Goal: Complete application form

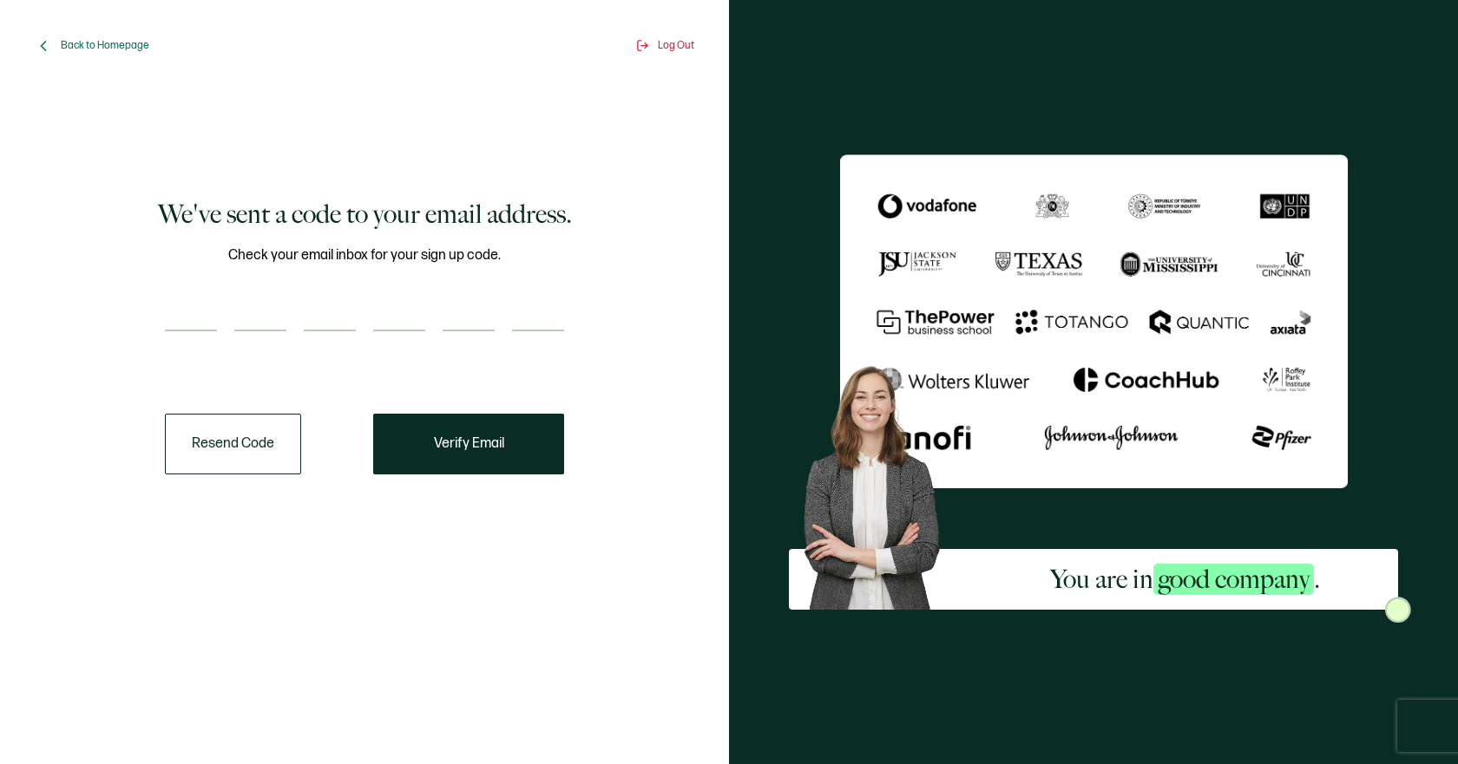
click at [184, 301] on input "number" at bounding box center [191, 314] width 52 height 35
type input "7"
type input "8"
type input "5"
type input "2"
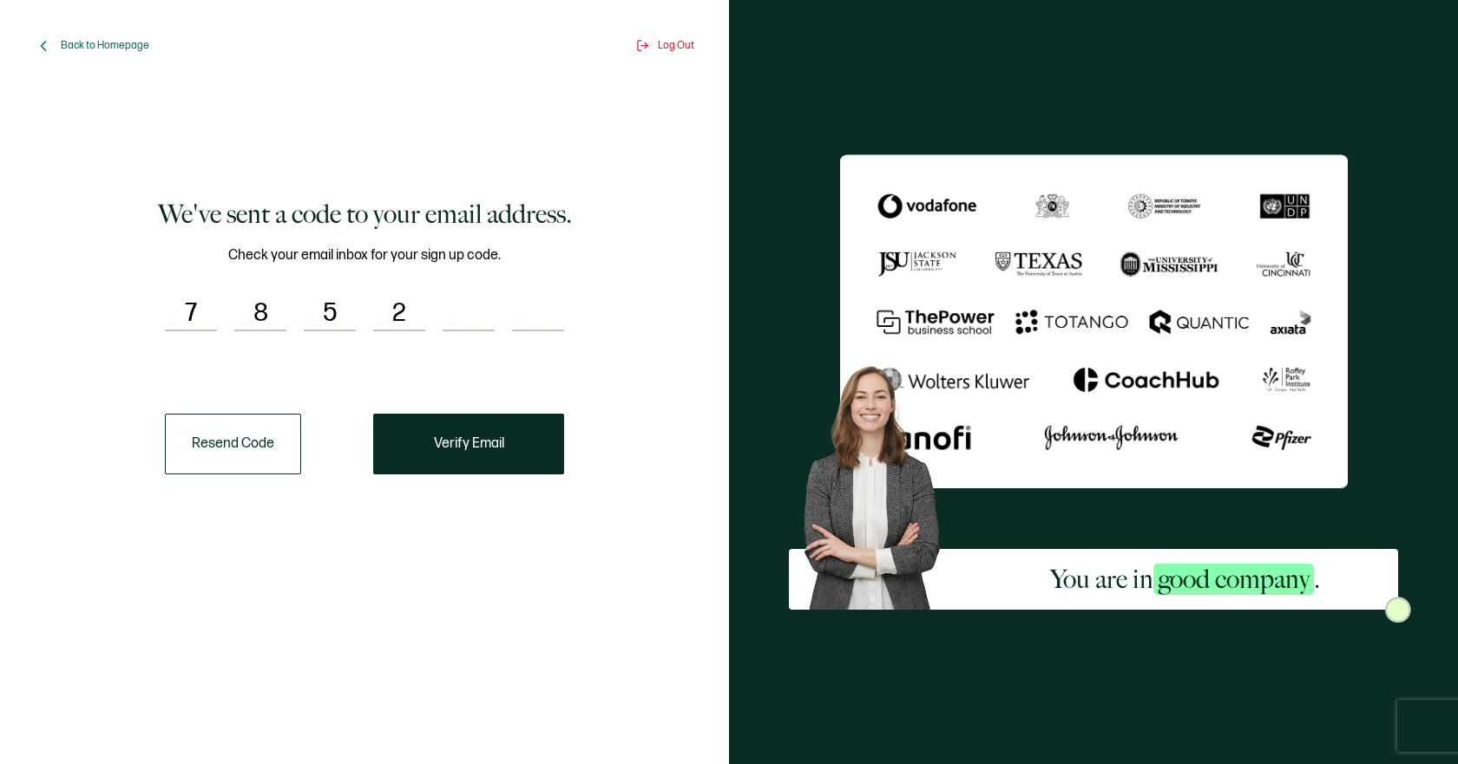
type input "3"
type input "4"
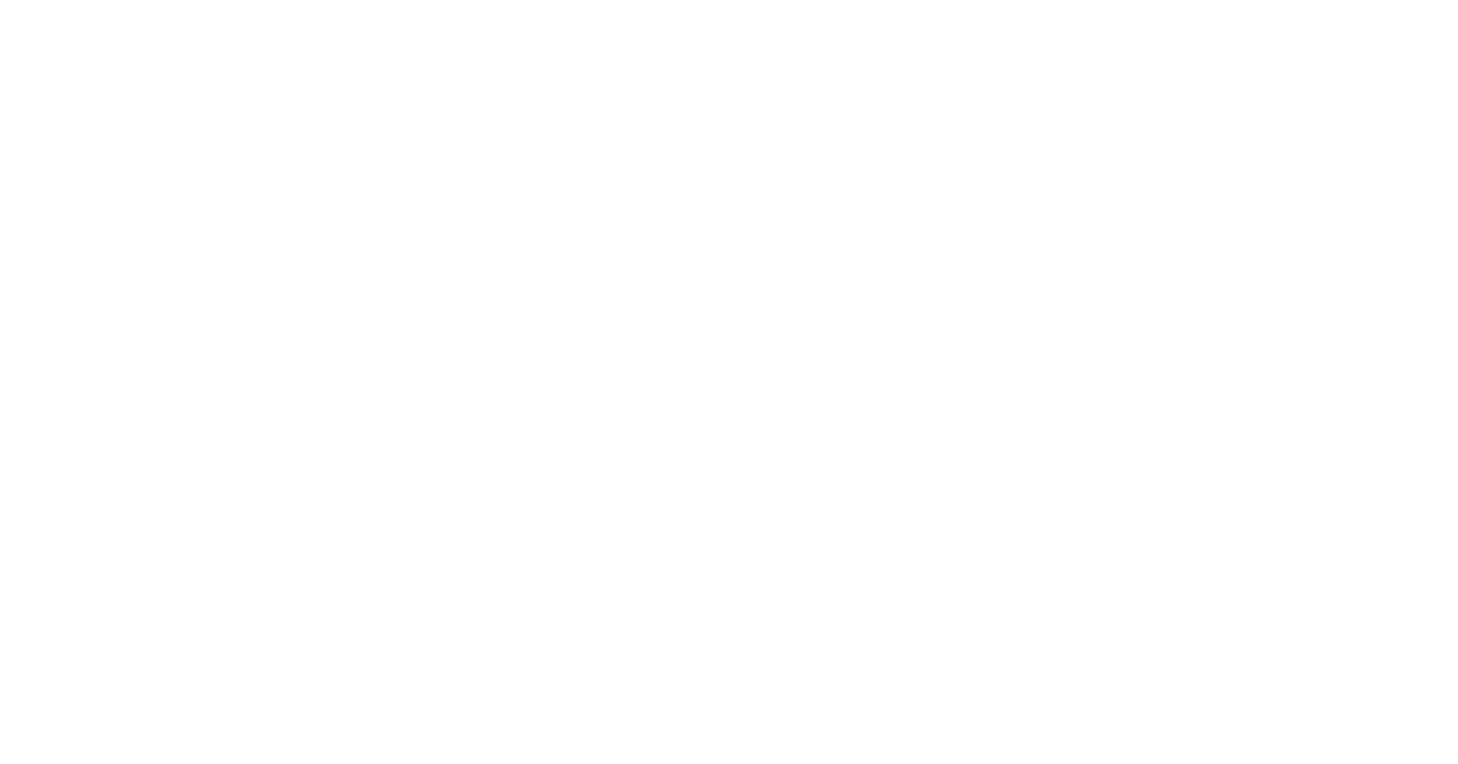
click at [538, 458] on div at bounding box center [729, 382] width 1458 height 764
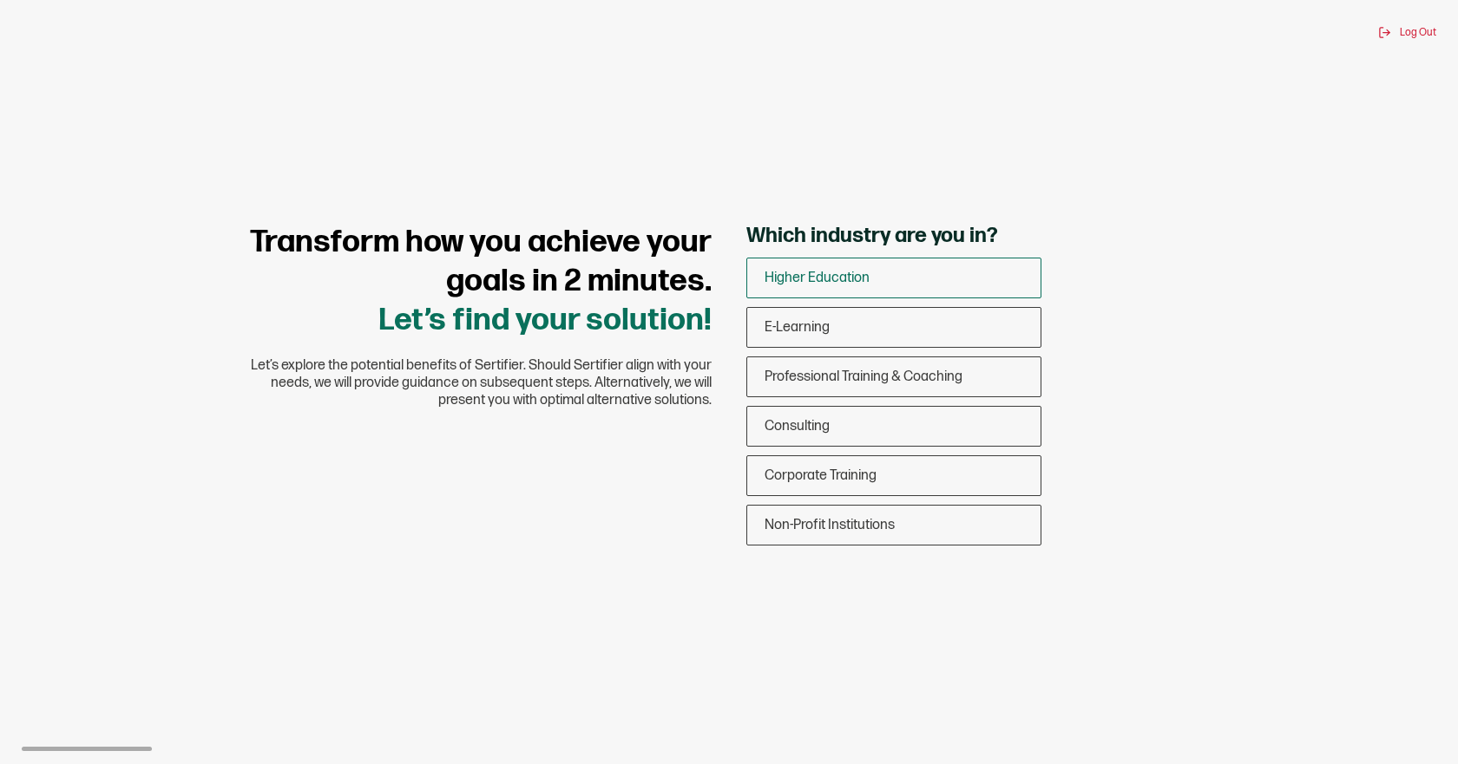
click at [863, 273] on span "Higher Education" at bounding box center [816, 278] width 105 height 16
click at [0, 0] on input "Higher Education" at bounding box center [0, 0] width 0 height 0
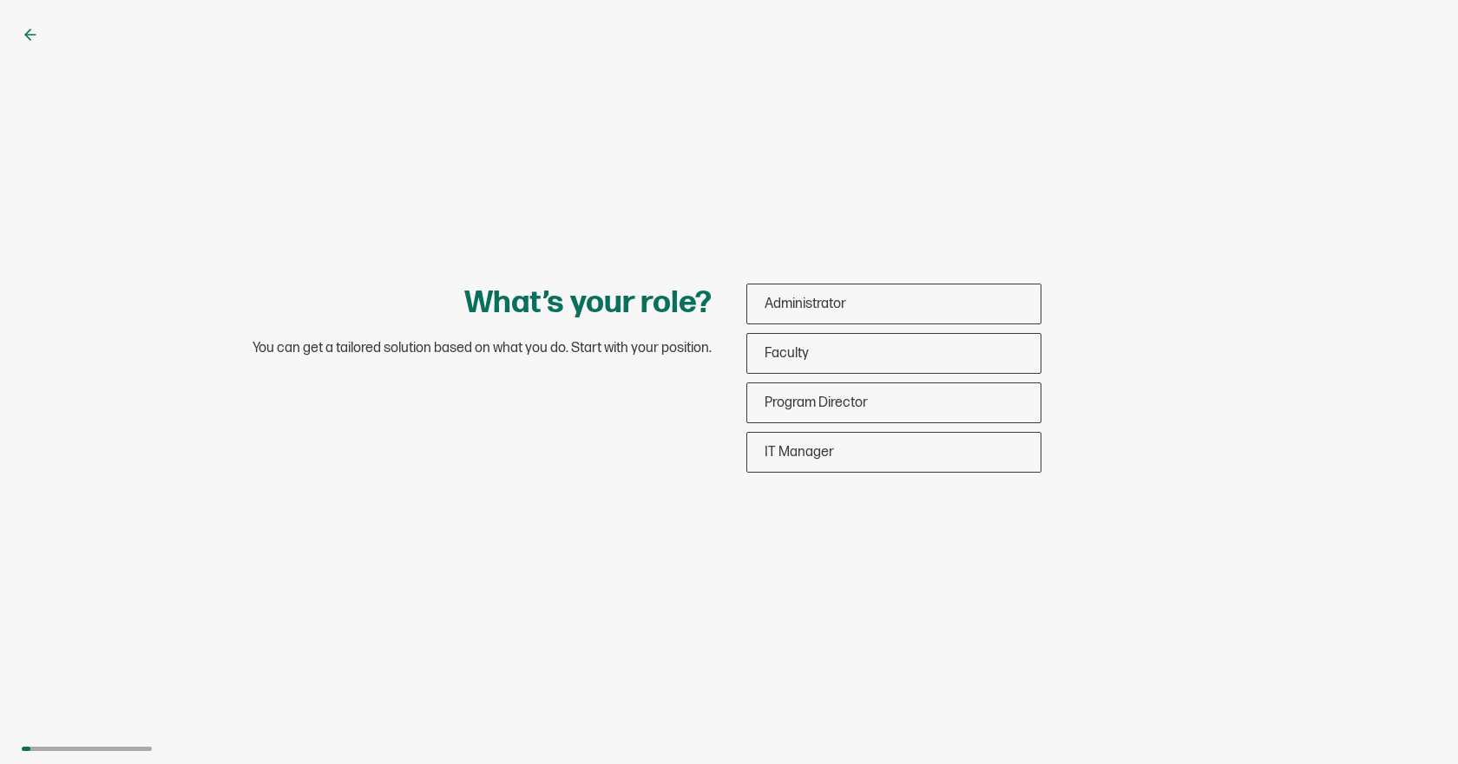
click at [36, 28] on icon at bounding box center [30, 34] width 17 height 17
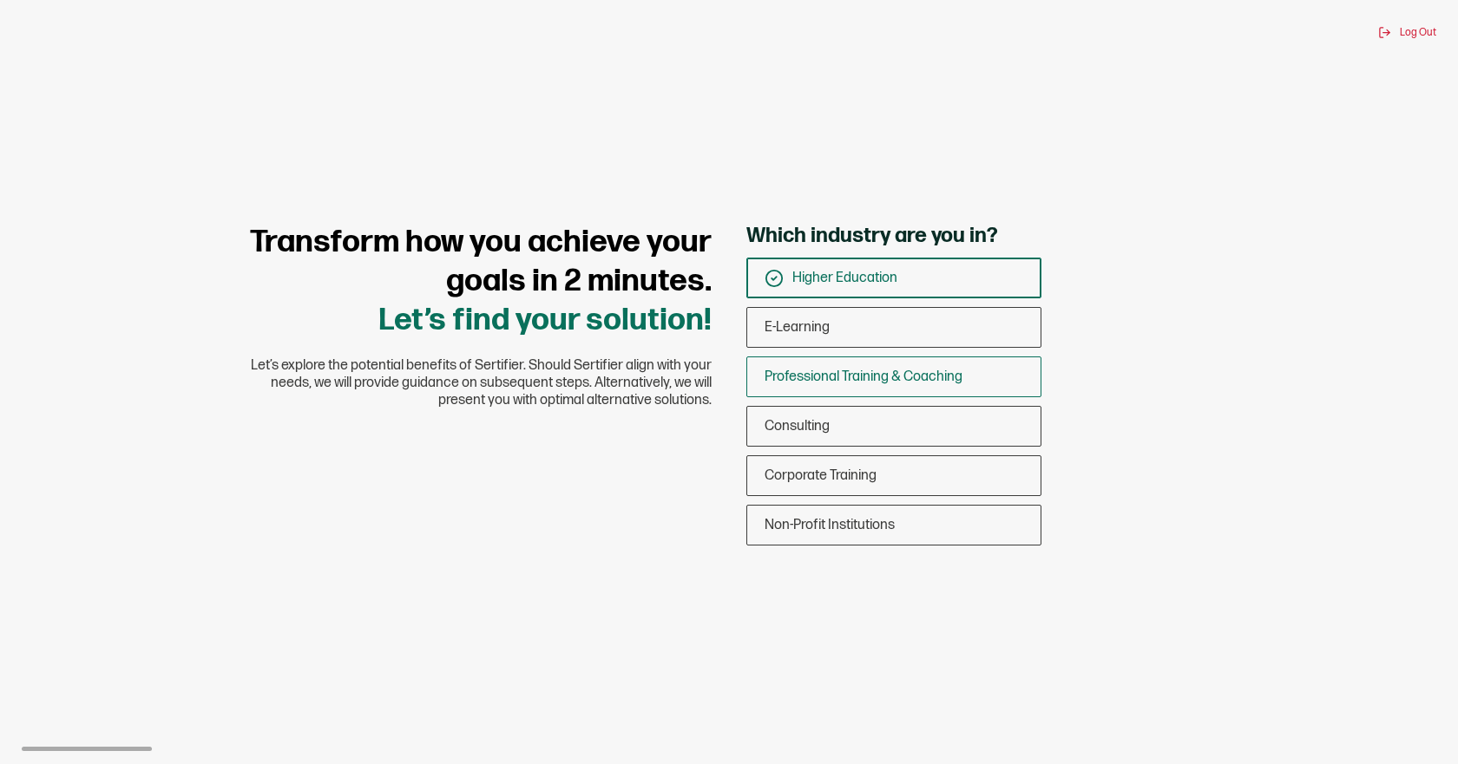
click at [869, 384] on span "Professional Training & Coaching" at bounding box center [863, 377] width 198 height 16
click at [0, 0] on input "Professional Training & Coaching" at bounding box center [0, 0] width 0 height 0
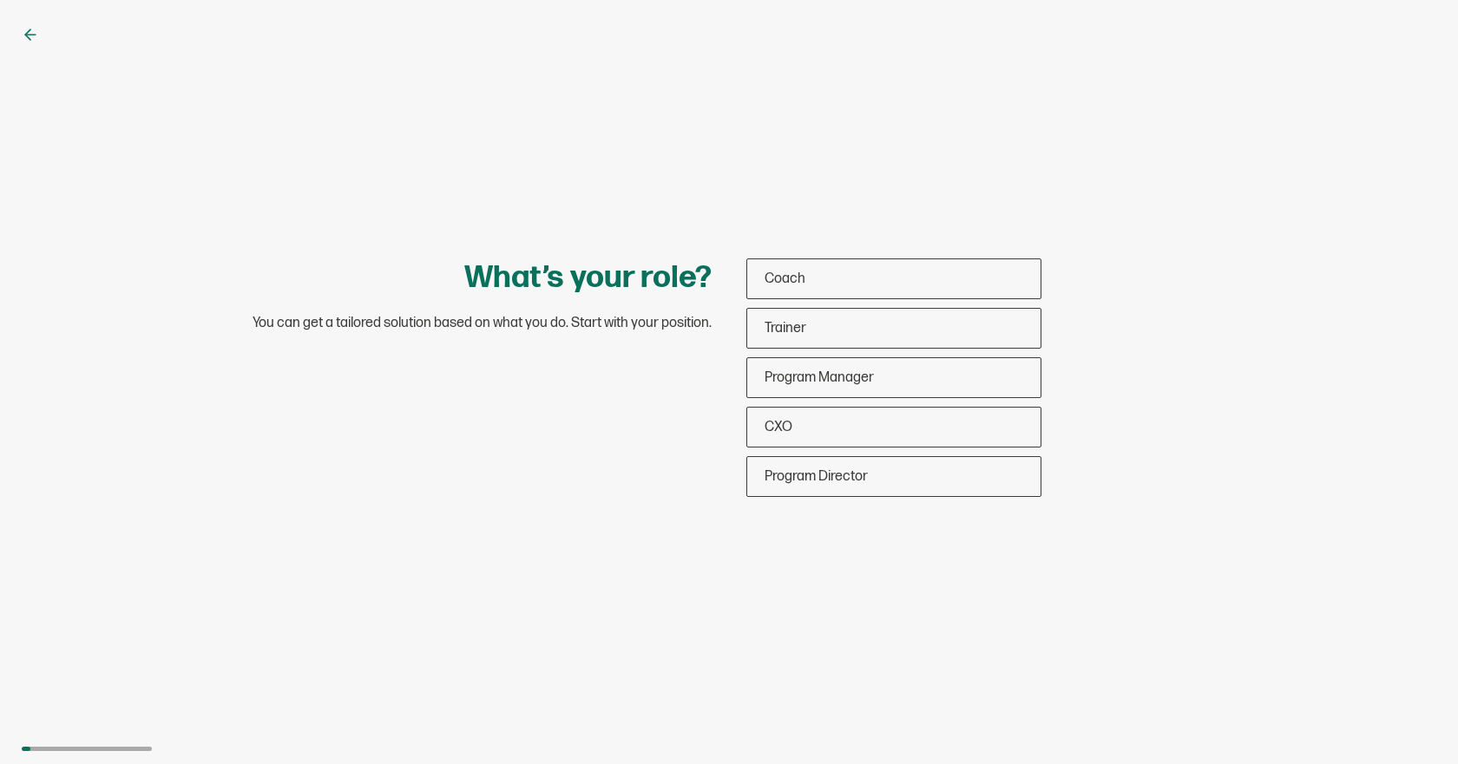
click at [23, 23] on div "What’s your role? You can get a tailored solution based on what you do. Start w…" at bounding box center [729, 382] width 1458 height 764
click at [30, 29] on icon at bounding box center [30, 34] width 17 height 17
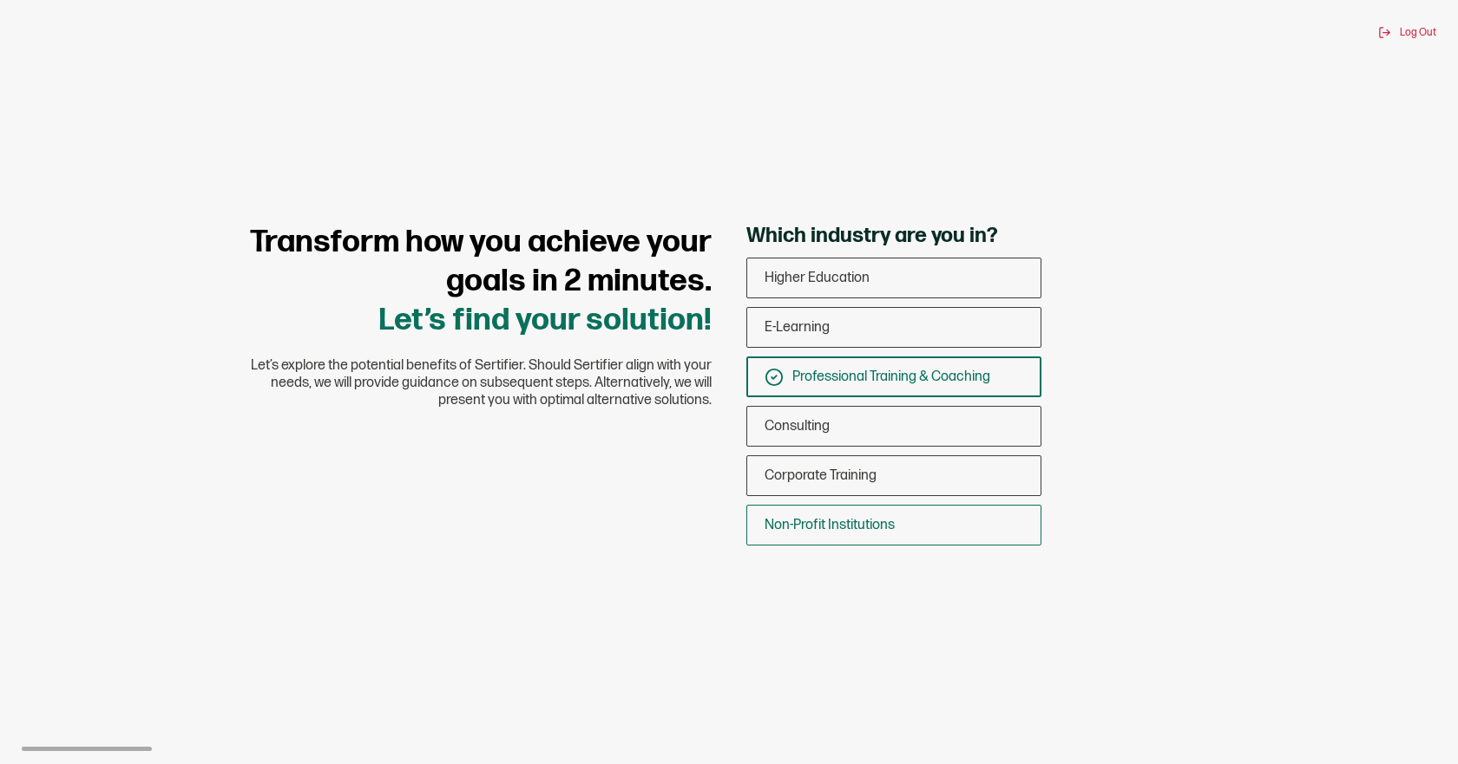
click at [868, 530] on span "Non-Profit Institutions" at bounding box center [829, 525] width 130 height 16
click at [0, 0] on input "Non-Profit Institutions" at bounding box center [0, 0] width 0 height 0
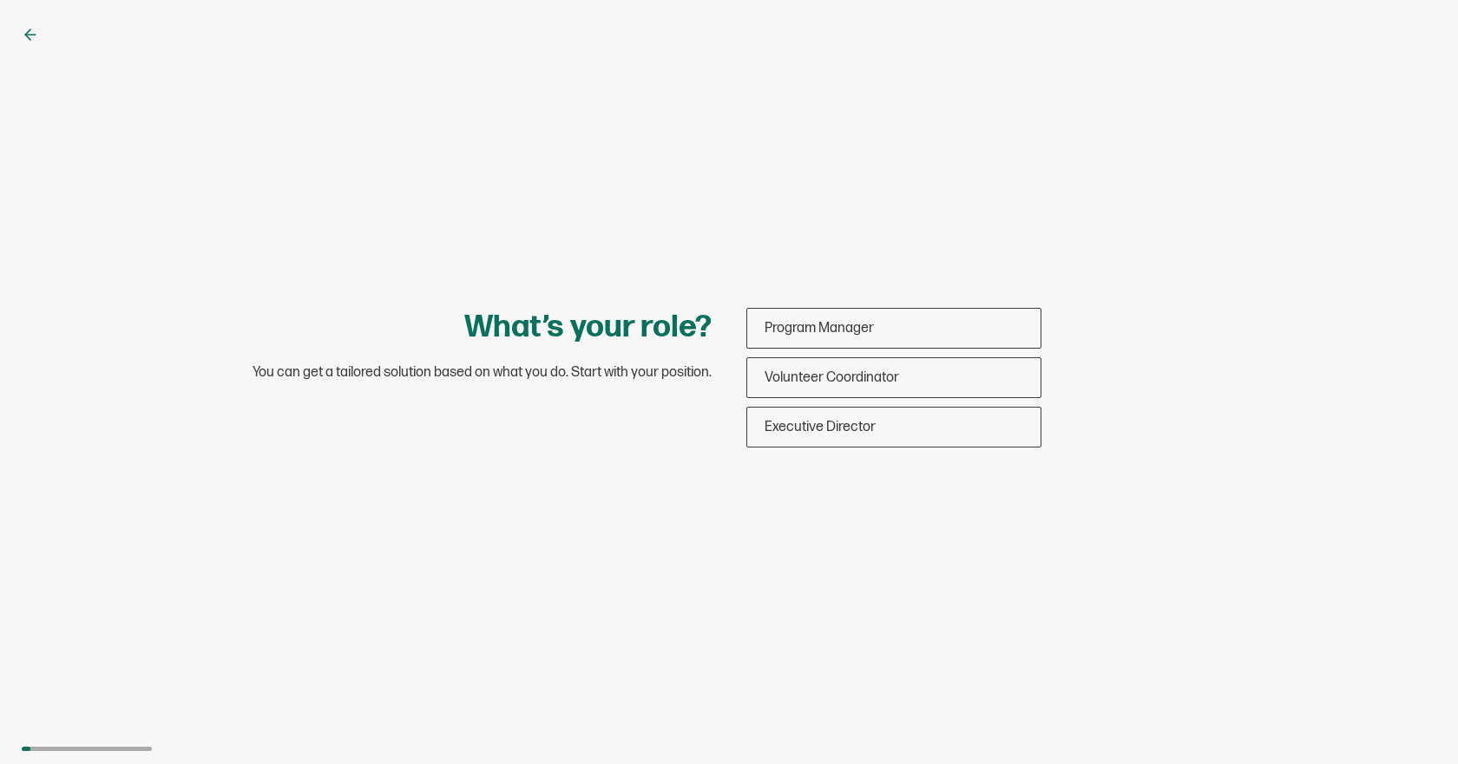
click at [24, 31] on icon at bounding box center [30, 34] width 17 height 17
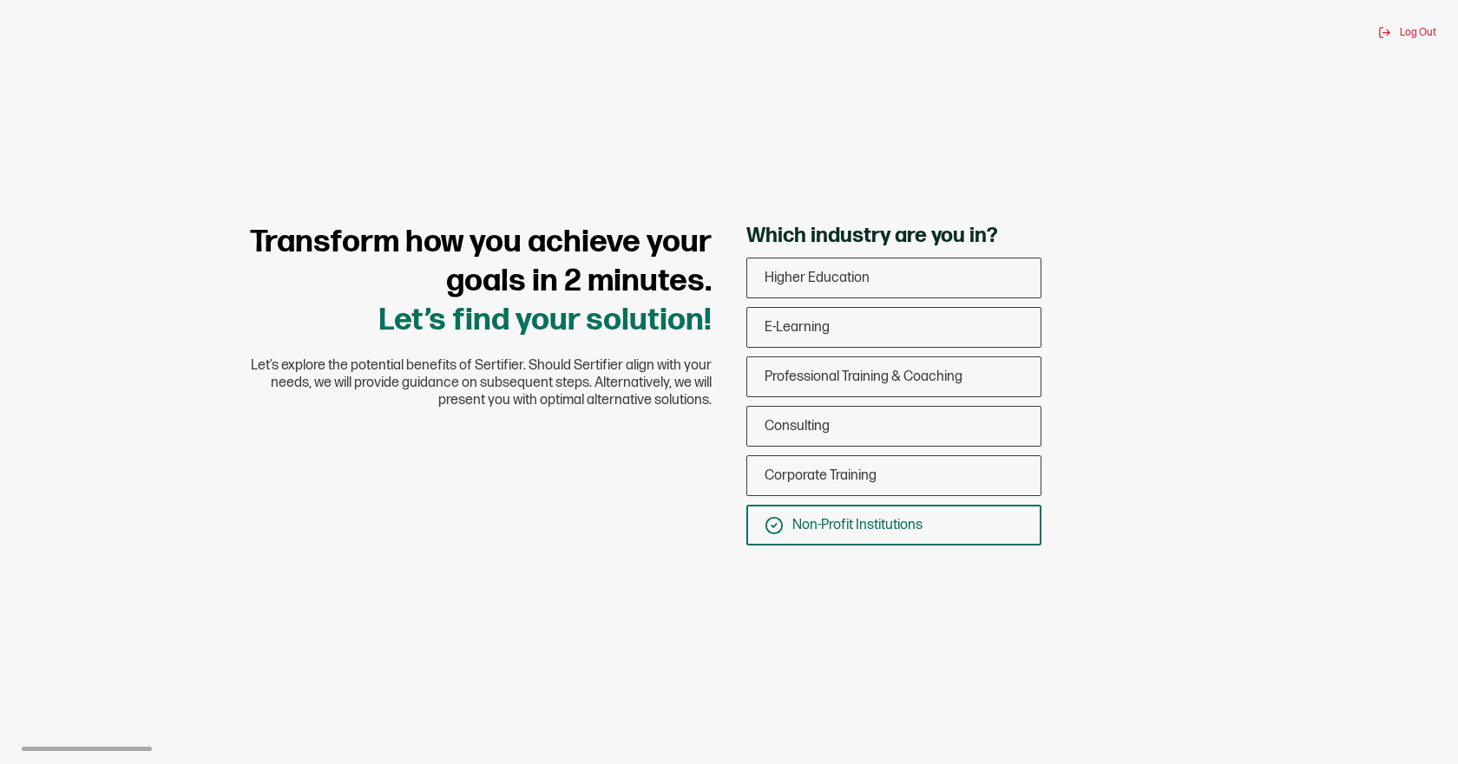
click at [24, 31] on div "Log Out" at bounding box center [729, 32] width 1414 height 13
click at [863, 423] on div "Consulting" at bounding box center [893, 426] width 293 height 41
click at [0, 0] on input "Consulting" at bounding box center [0, 0] width 0 height 0
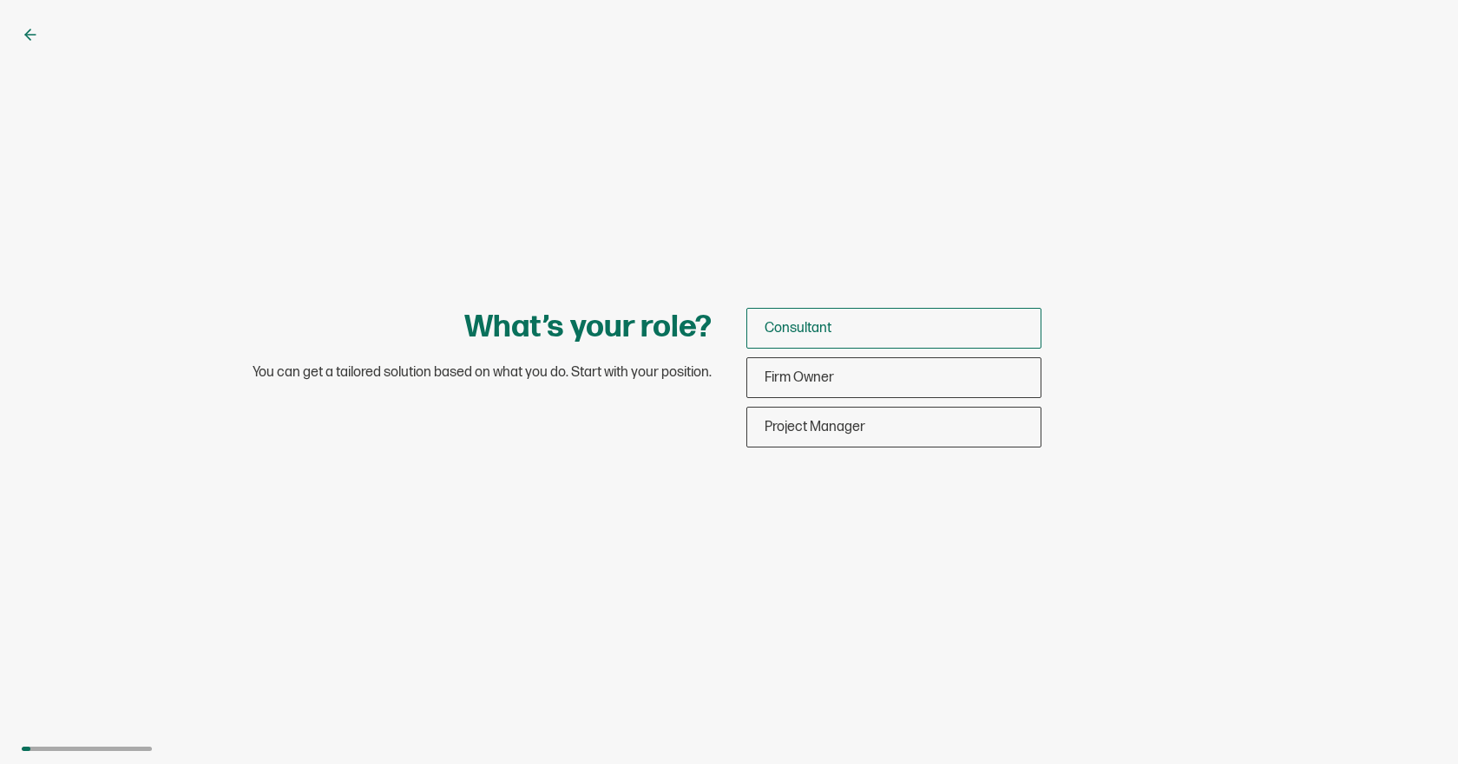
click at [771, 323] on span "Consultant" at bounding box center [797, 328] width 67 height 16
click at [0, 0] on input "Consultant" at bounding box center [0, 0] width 0 height 0
click at [832, 328] on span "Consultant" at bounding box center [825, 328] width 67 height 16
click at [0, 0] on input "Consultant" at bounding box center [0, 0] width 0 height 0
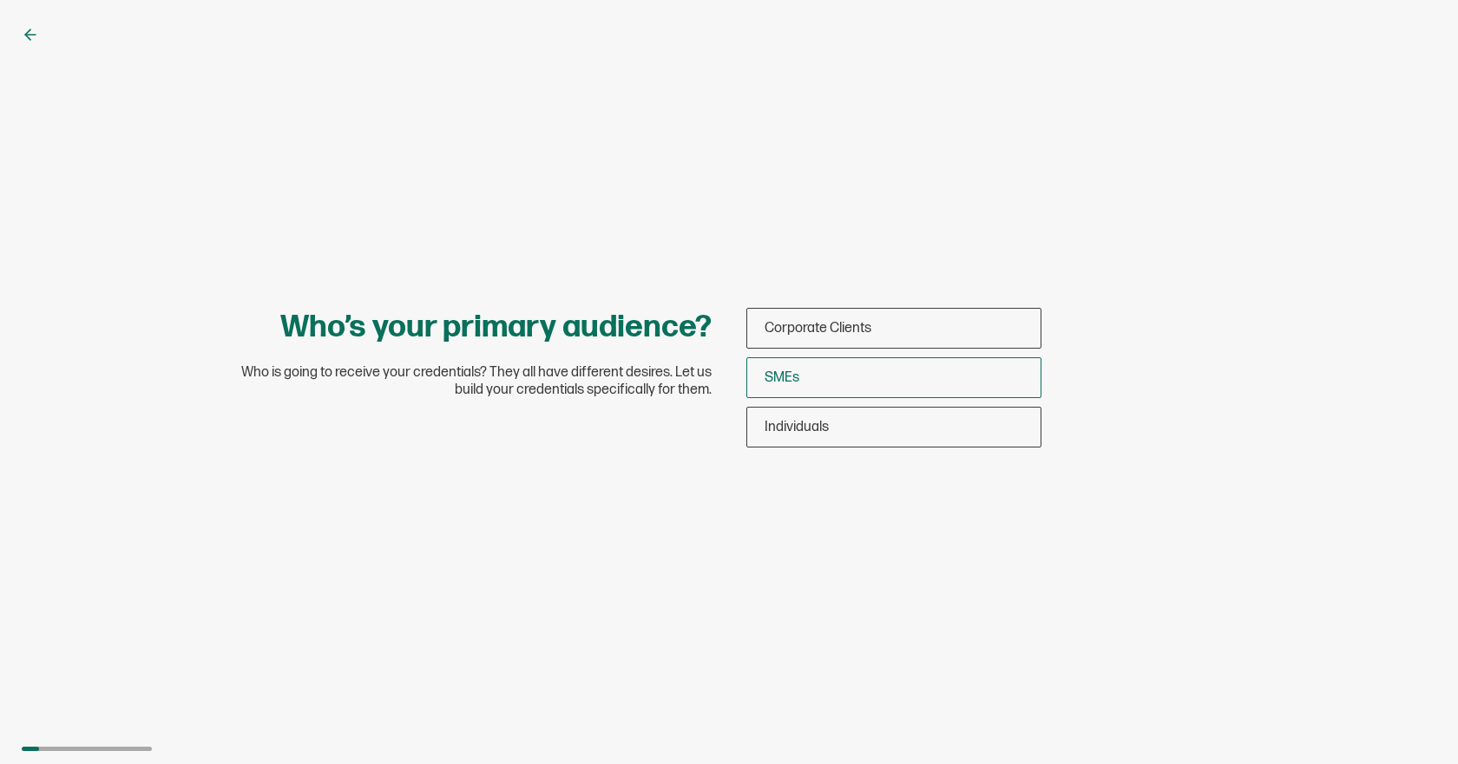
click at [833, 387] on div "SMEs" at bounding box center [893, 378] width 293 height 41
click at [0, 0] on input "SMEs" at bounding box center [0, 0] width 0 height 0
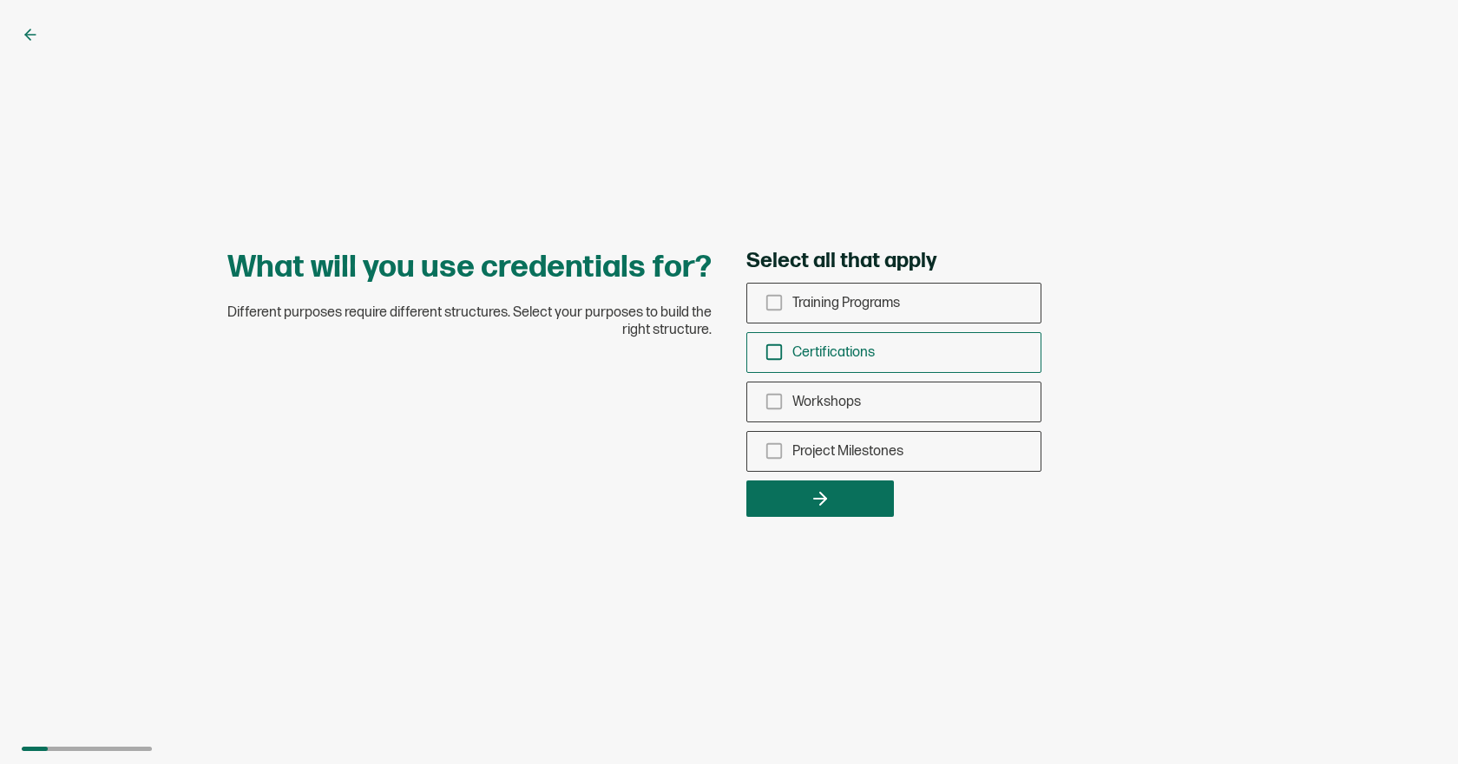
click at [774, 354] on icon "checkbox-group" at bounding box center [773, 352] width 19 height 19
click at [0, 0] on input "Certifications" at bounding box center [0, 0] width 0 height 0
click at [807, 490] on button "button" at bounding box center [820, 499] width 148 height 36
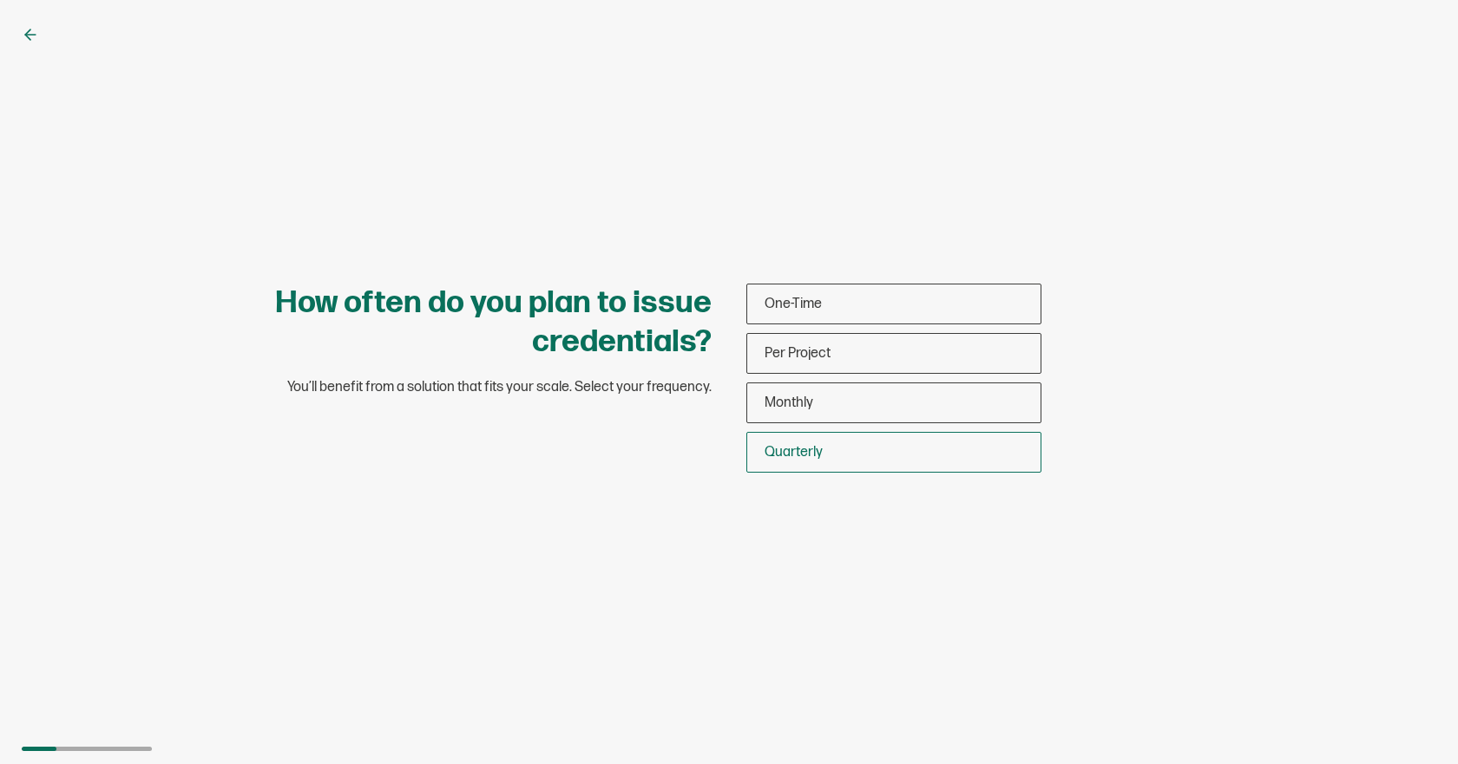
click at [834, 456] on div "Quarterly" at bounding box center [893, 452] width 293 height 41
click at [0, 0] on input "Quarterly" at bounding box center [0, 0] width 0 height 0
